Goal: Task Accomplishment & Management: Use online tool/utility

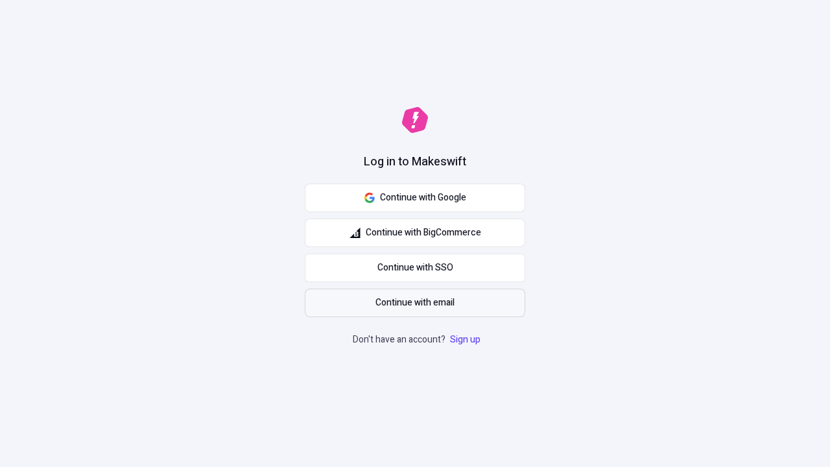
click at [415, 303] on span "Continue with email" at bounding box center [415, 303] width 79 height 14
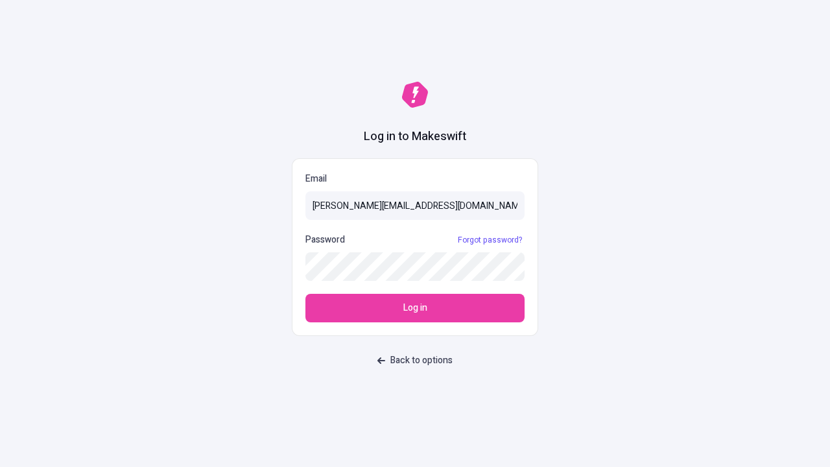
type input "[PERSON_NAME][EMAIL_ADDRESS][DOMAIN_NAME]"
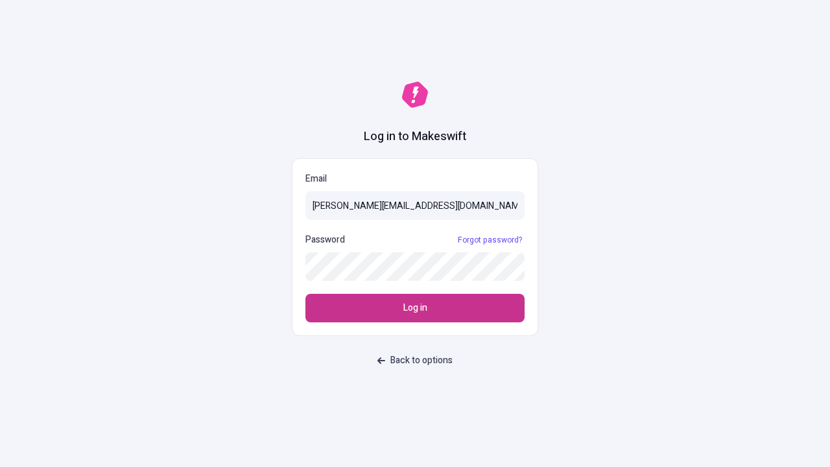
click at [415, 308] on span "Log in" at bounding box center [416, 308] width 24 height 14
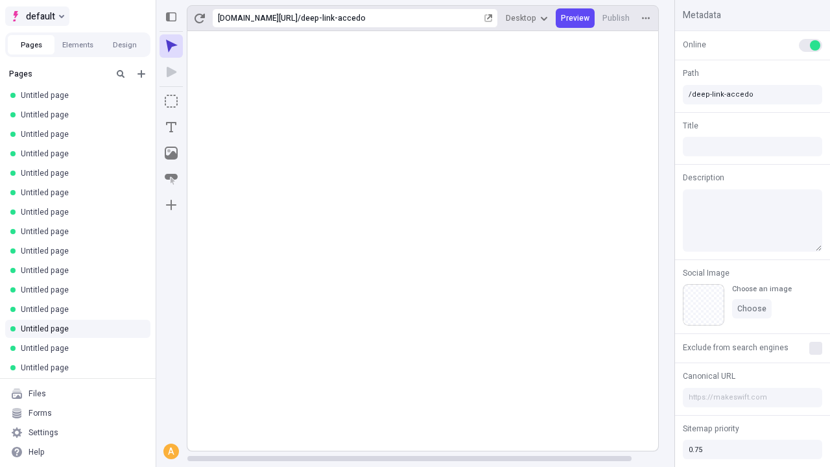
click at [36, 16] on span "default" at bounding box center [40, 16] width 29 height 16
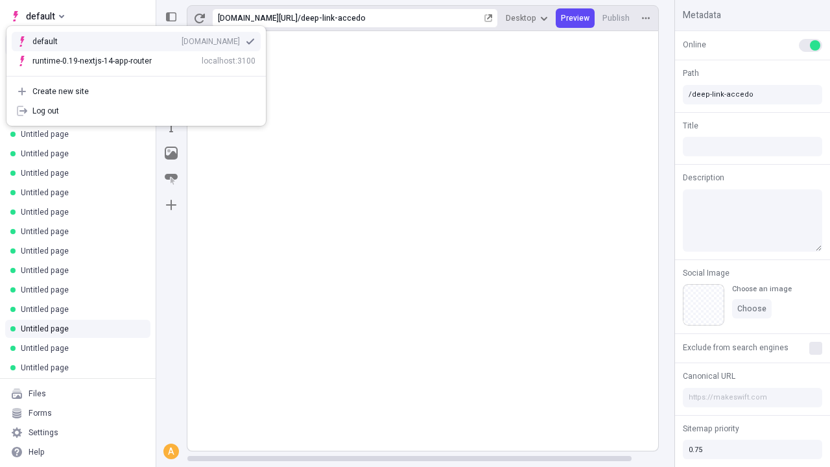
click at [182, 39] on div "qee9k4dy7d.staging.makeswift.site" at bounding box center [211, 41] width 58 height 10
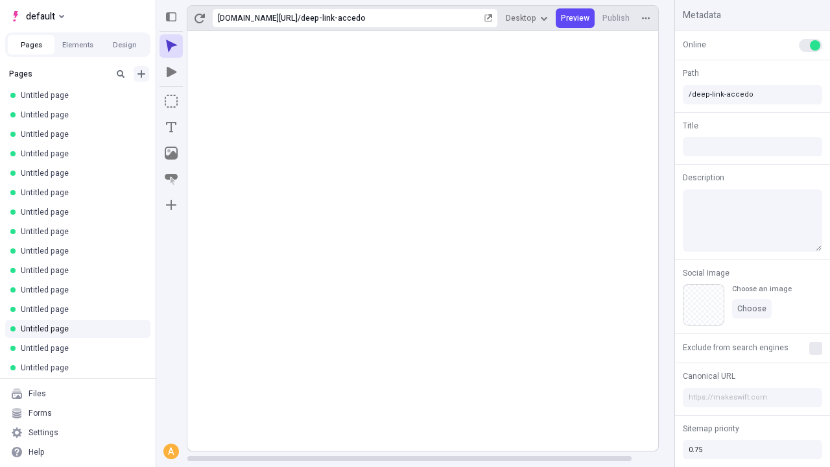
click at [141, 74] on icon "Add new" at bounding box center [142, 74] width 8 height 8
click at [210, 101] on span "Blank page" at bounding box center [218, 100] width 80 height 10
type input "/deep-link-corrumpo"
